Goal: Obtain resource: Obtain resource

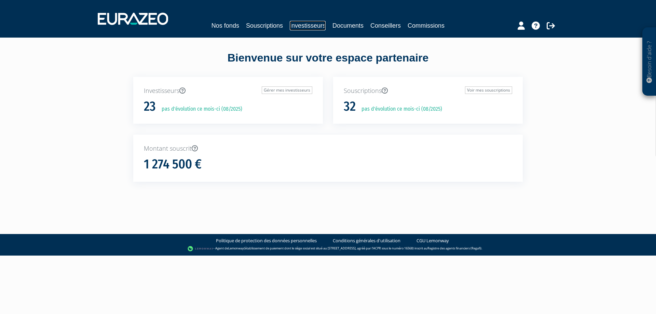
click at [319, 23] on link "Investisseurs" at bounding box center [308, 26] width 36 height 10
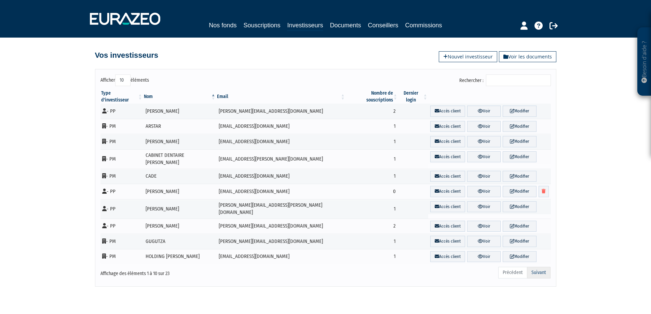
click at [542, 267] on link "Suivant" at bounding box center [539, 273] width 24 height 12
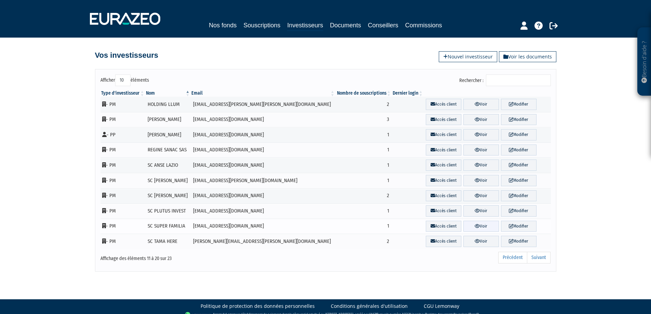
click at [475, 224] on link "Voir" at bounding box center [481, 226] width 36 height 11
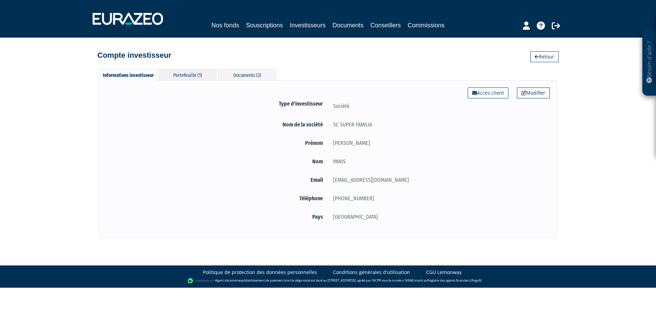
click at [181, 76] on div "Portefeuille (1)" at bounding box center [188, 74] width 58 height 11
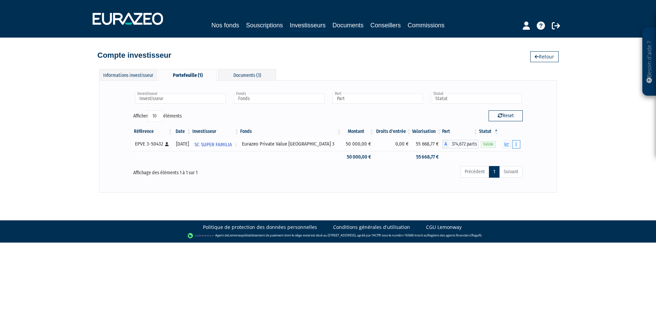
click at [517, 142] on icon "button" at bounding box center [516, 144] width 1 height 4
click at [507, 154] on link "Documents" at bounding box center [501, 156] width 34 height 11
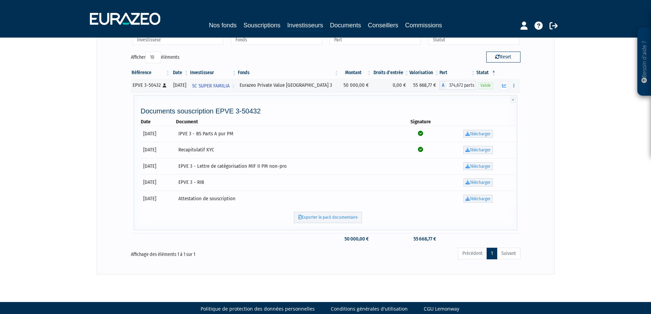
scroll to position [68, 0]
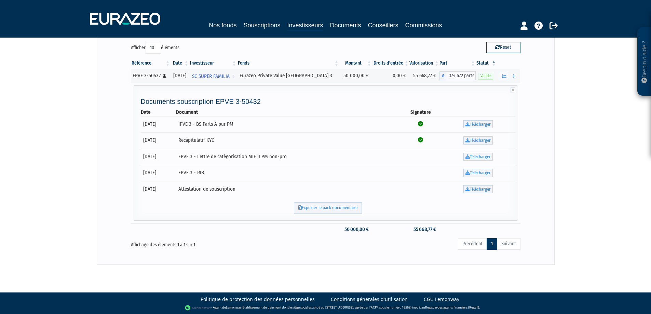
click at [511, 242] on ul "Précédent 1 Suivant" at bounding box center [489, 244] width 63 height 12
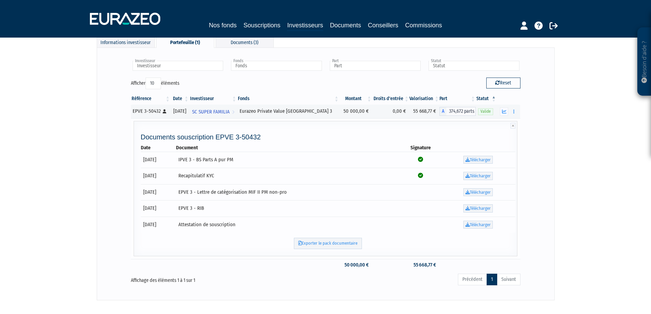
scroll to position [0, 0]
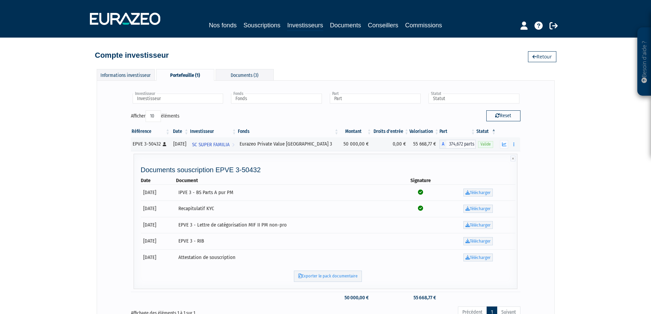
click at [434, 130] on th "Valorisation" at bounding box center [424, 132] width 30 height 12
click at [496, 129] on th "Statut" at bounding box center [486, 132] width 21 height 12
click at [507, 145] on button "button" at bounding box center [504, 144] width 8 height 9
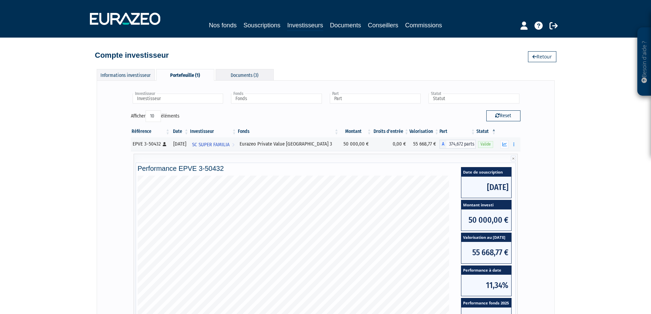
click at [254, 73] on div "Documents (3)" at bounding box center [245, 74] width 58 height 11
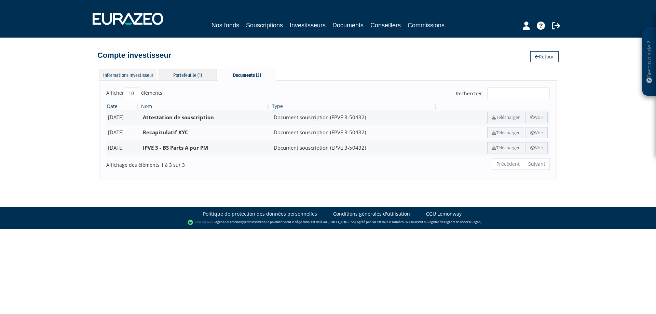
click at [185, 75] on div "Portefeuille (1)" at bounding box center [188, 74] width 58 height 11
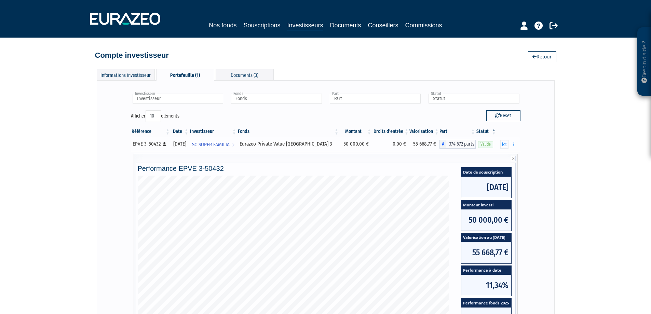
click at [152, 142] on div "EPVE 3-50432 [Français] Personne physique" at bounding box center [151, 143] width 36 height 7
click at [163, 144] on icon at bounding box center [165, 144] width 4 height 4
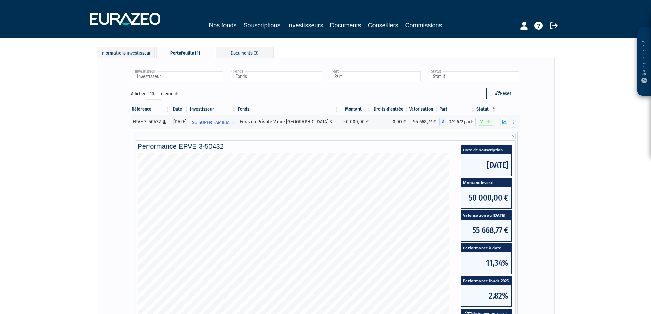
scroll to position [34, 0]
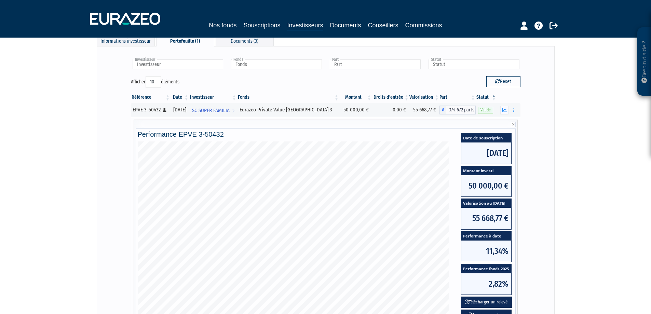
click at [483, 150] on span "22/11/2023" at bounding box center [486, 153] width 50 height 21
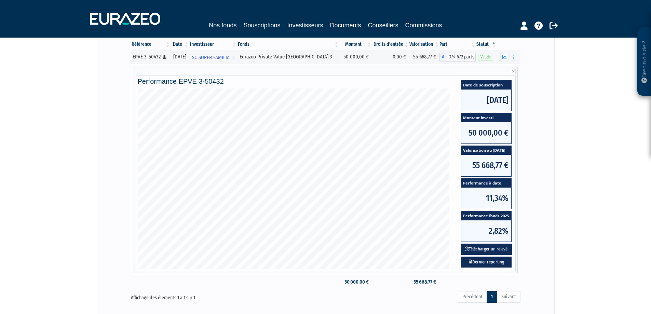
scroll to position [103, 0]
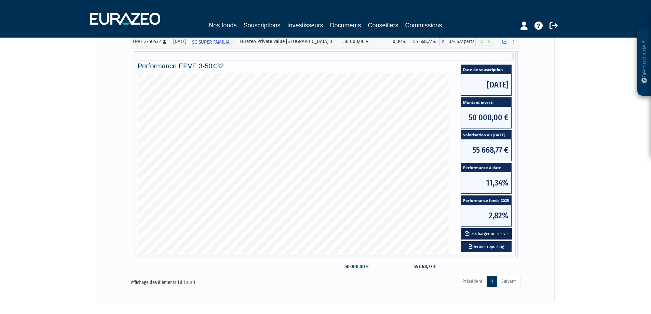
click at [502, 232] on button "Télécharger un relevé" at bounding box center [486, 233] width 51 height 11
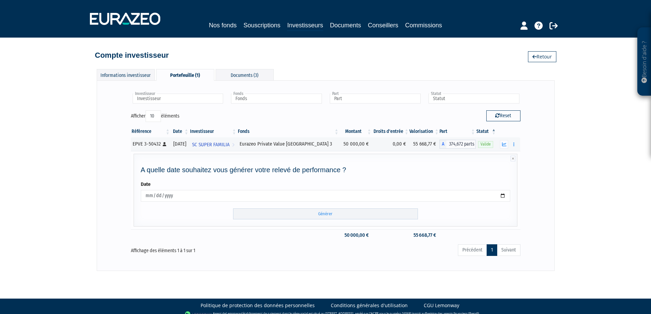
click at [220, 196] on input "2025-08-19" at bounding box center [326, 196] width 370 height 12
type input "2025-08-30"
click at [193, 214] on form "Date 2025-06-30 Générer" at bounding box center [326, 200] width 370 height 39
click at [320, 214] on input "Générer" at bounding box center [325, 213] width 185 height 11
click at [190, 194] on input "2025-06-30" at bounding box center [326, 196] width 370 height 12
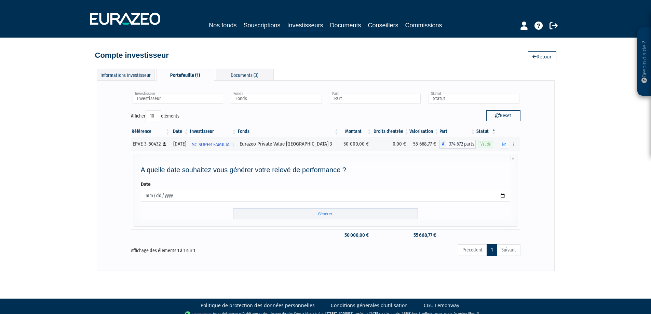
click at [153, 198] on input "2025-06-30" at bounding box center [326, 196] width 370 height 12
click at [503, 195] on input "2025-06-30" at bounding box center [326, 196] width 370 height 12
click at [500, 196] on input "2025-06-30" at bounding box center [326, 196] width 370 height 12
click at [329, 217] on input "Générer" at bounding box center [325, 213] width 185 height 11
click at [170, 195] on input "2025-07-01" at bounding box center [326, 196] width 370 height 12
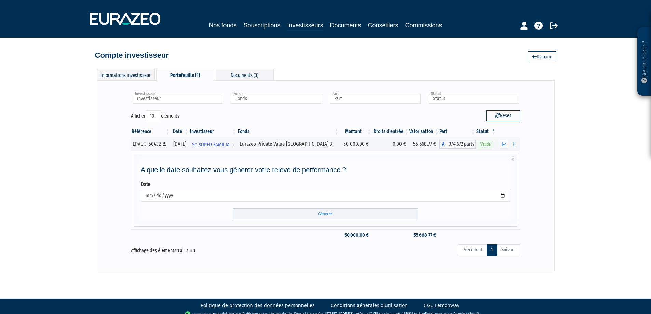
click at [500, 195] on input "2025-07-01" at bounding box center [326, 196] width 370 height 12
click at [169, 193] on input "2025-07-01" at bounding box center [326, 196] width 370 height 12
click at [505, 195] on input "2025-07-01" at bounding box center [326, 196] width 370 height 12
click at [330, 214] on input "Générer" at bounding box center [325, 213] width 185 height 11
click at [329, 213] on input "Générer" at bounding box center [325, 213] width 185 height 11
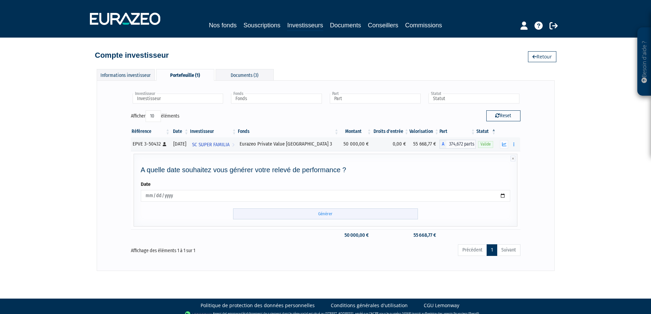
click at [325, 213] on input "Générer" at bounding box center [325, 213] width 185 height 11
click at [502, 194] on input "2025-06-30" at bounding box center [326, 196] width 370 height 12
click at [339, 214] on input "Générer" at bounding box center [325, 213] width 185 height 11
click at [322, 212] on input "Générer" at bounding box center [325, 213] width 185 height 11
click at [502, 196] on input "2025-07-01" at bounding box center [326, 196] width 370 height 12
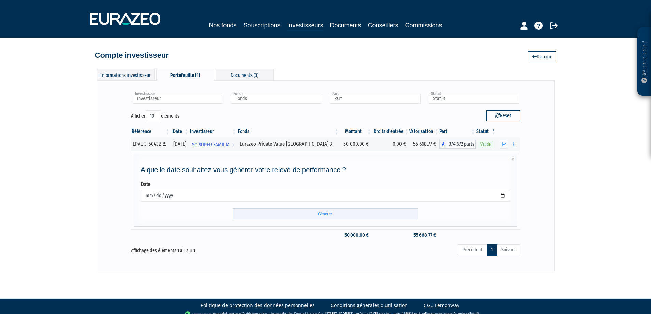
click at [323, 214] on input "Générer" at bounding box center [325, 213] width 185 height 11
click at [307, 212] on input "Générer" at bounding box center [325, 213] width 185 height 11
click at [503, 193] on input "2025-06-30" at bounding box center [326, 196] width 370 height 12
type input "2025-07-01"
click at [322, 212] on input "Générer" at bounding box center [325, 213] width 185 height 11
